Goal: Information Seeking & Learning: Learn about a topic

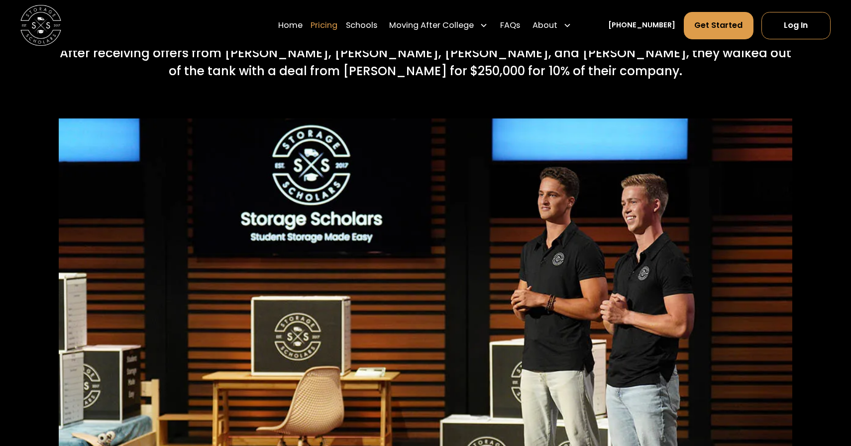
click at [334, 26] on link "Pricing" at bounding box center [324, 25] width 27 height 28
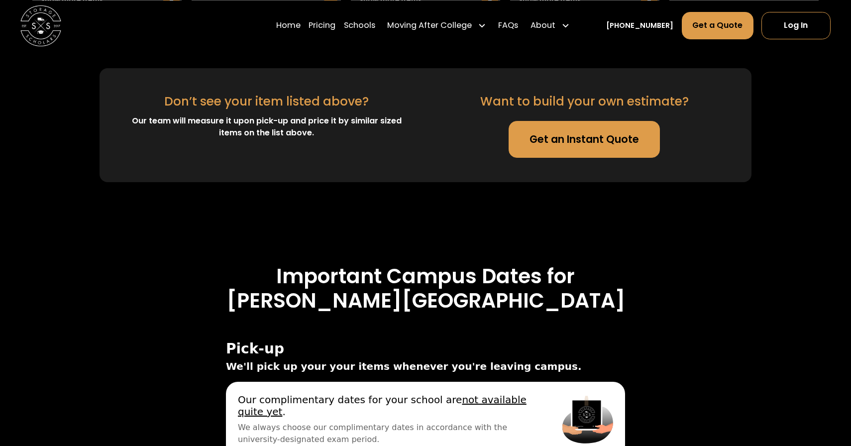
scroll to position [3101, 0]
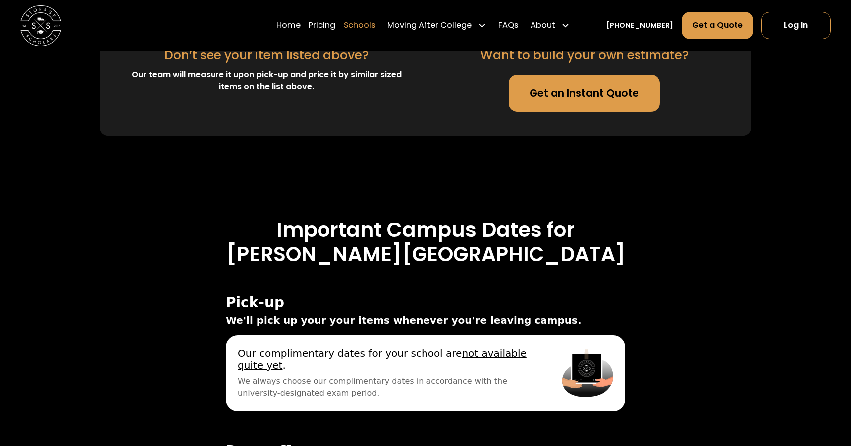
click at [363, 28] on link "Schools" at bounding box center [359, 25] width 31 height 28
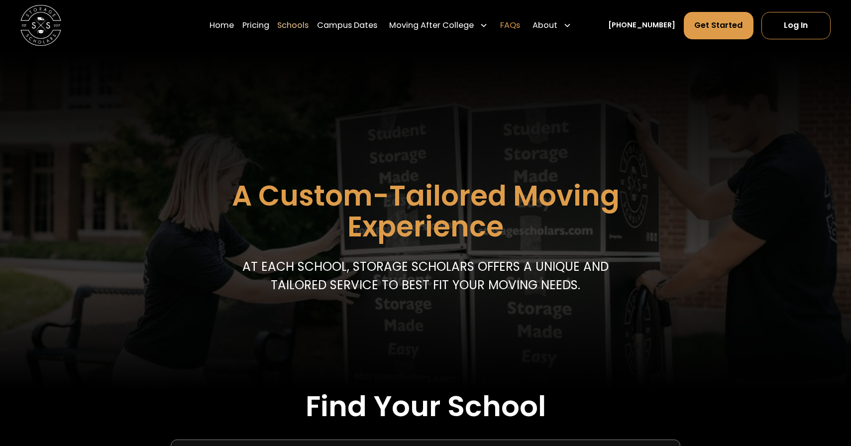
click at [520, 21] on link "FAQs" at bounding box center [510, 25] width 20 height 28
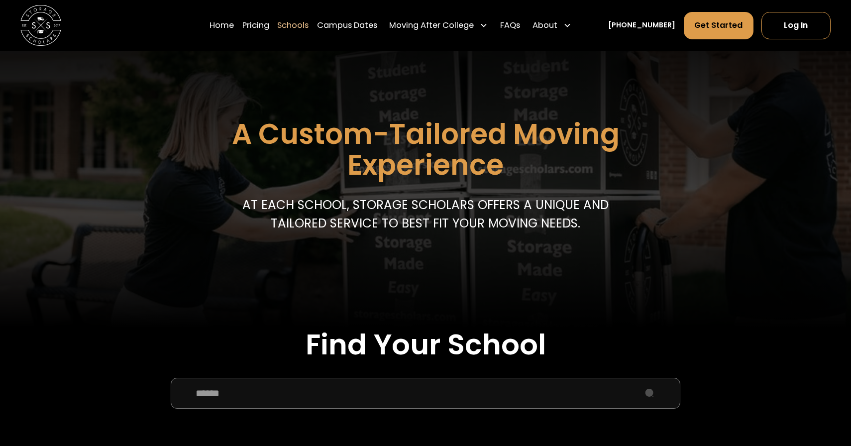
scroll to position [69, 0]
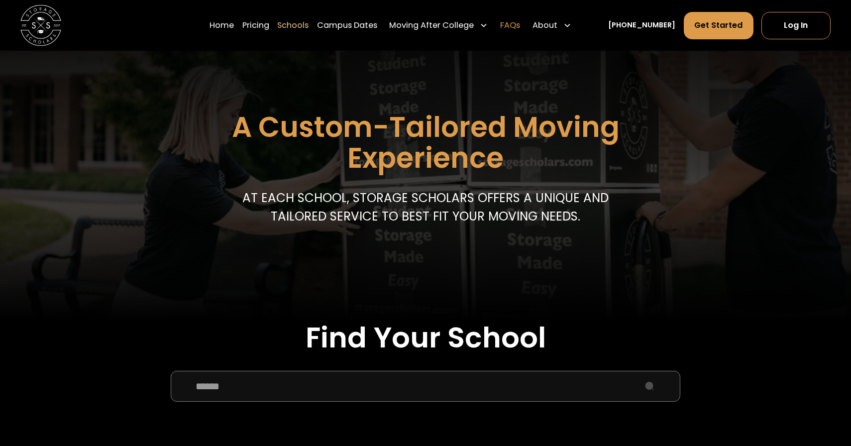
click at [520, 26] on link "FAQs" at bounding box center [510, 25] width 20 height 28
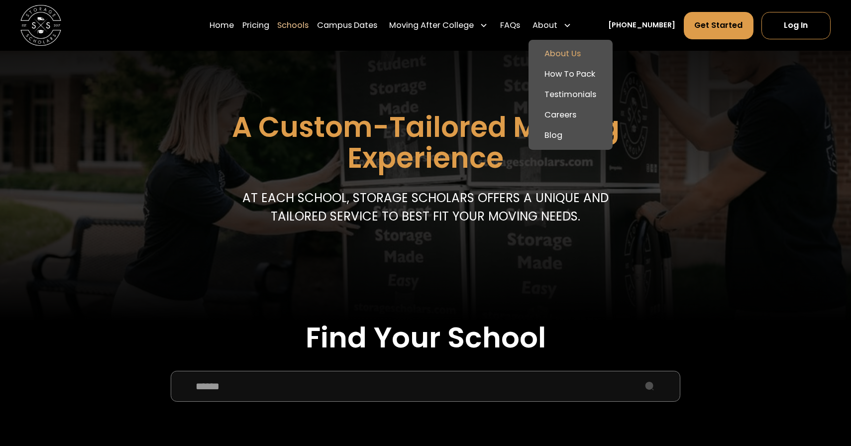
click at [574, 51] on link "About Us" at bounding box center [571, 54] width 76 height 20
